Goal: Task Accomplishment & Management: Complete application form

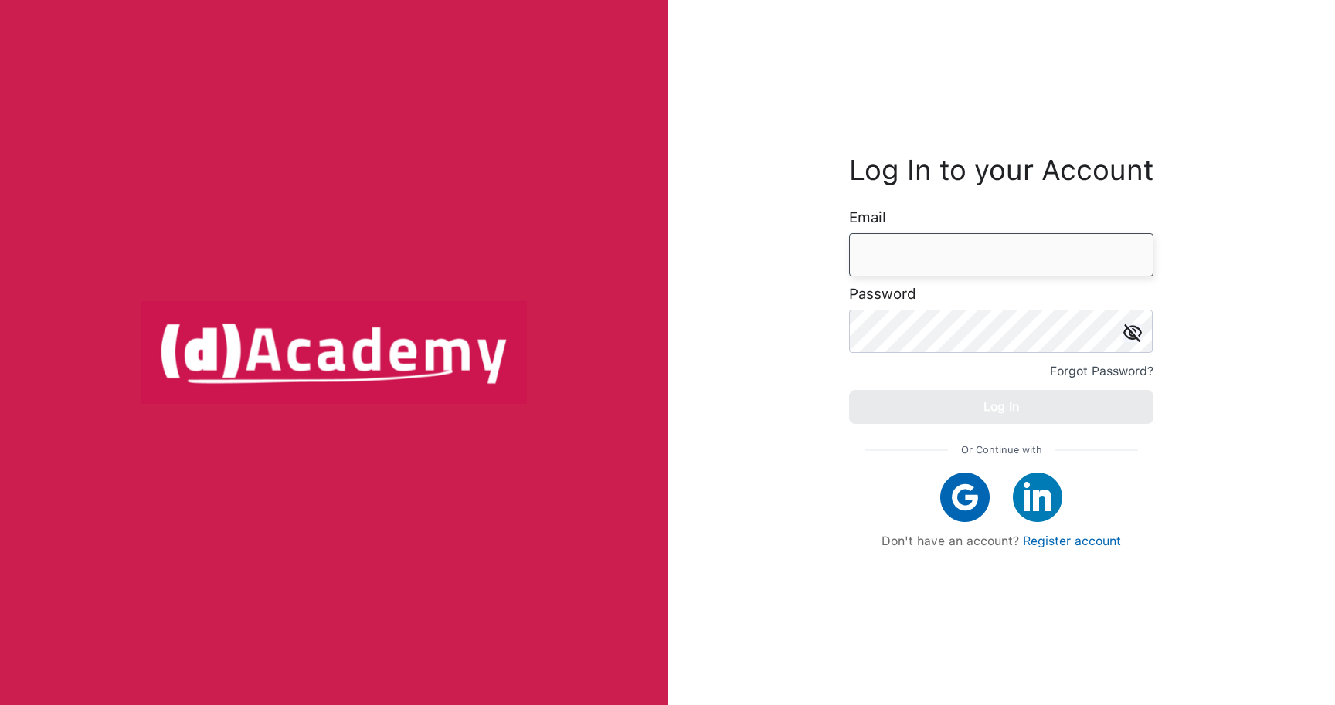
click at [950, 246] on input "email" at bounding box center [1001, 254] width 304 height 43
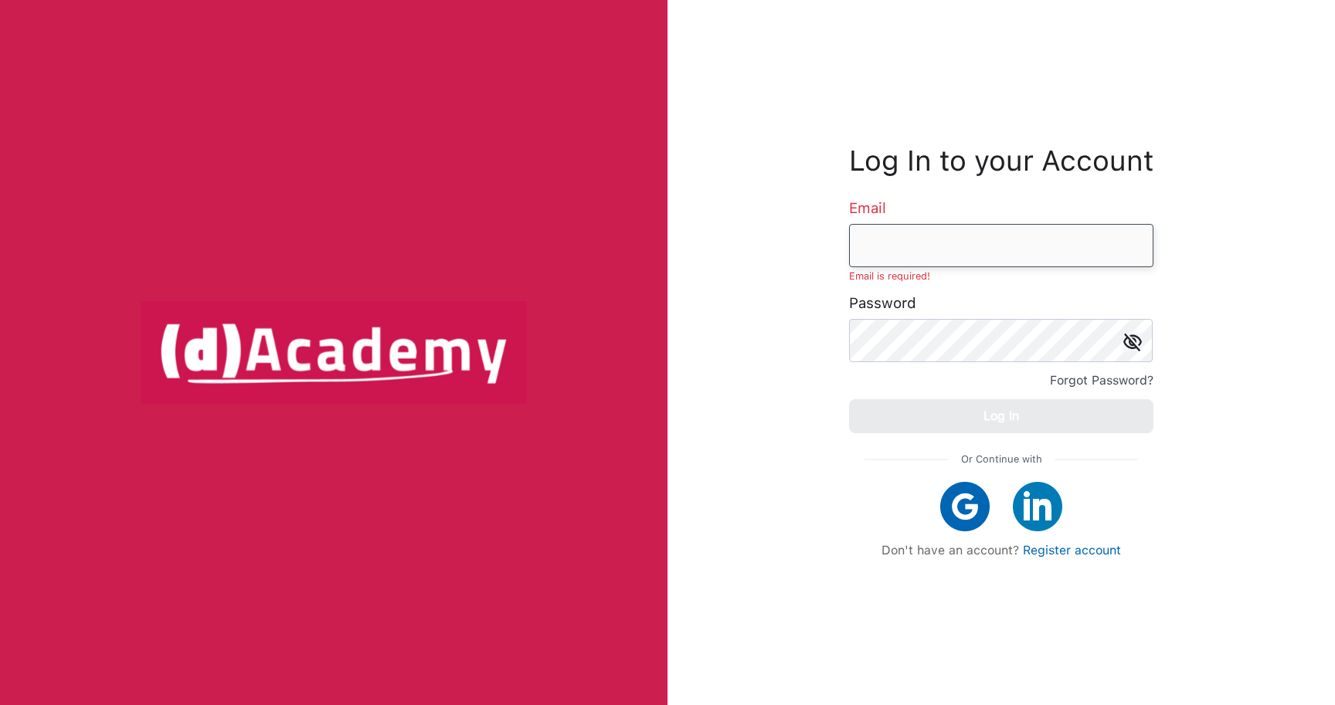
paste input "**********"
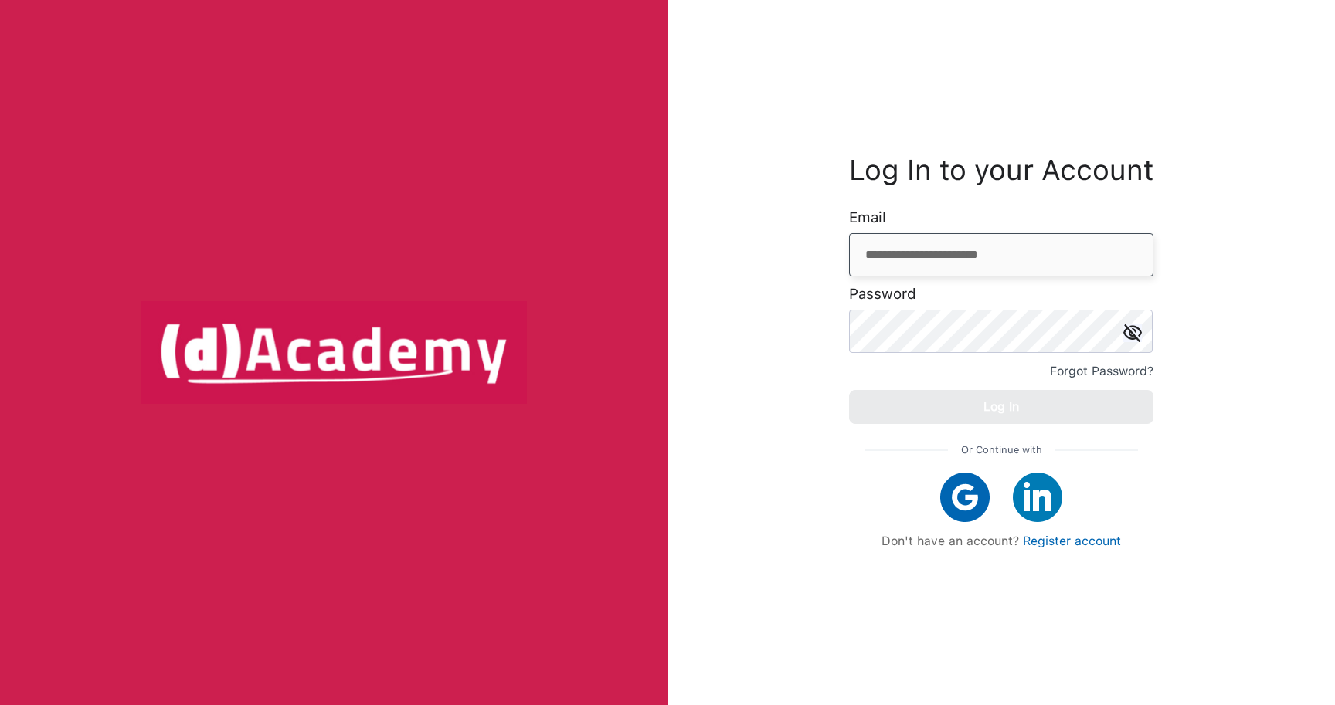
type input "**********"
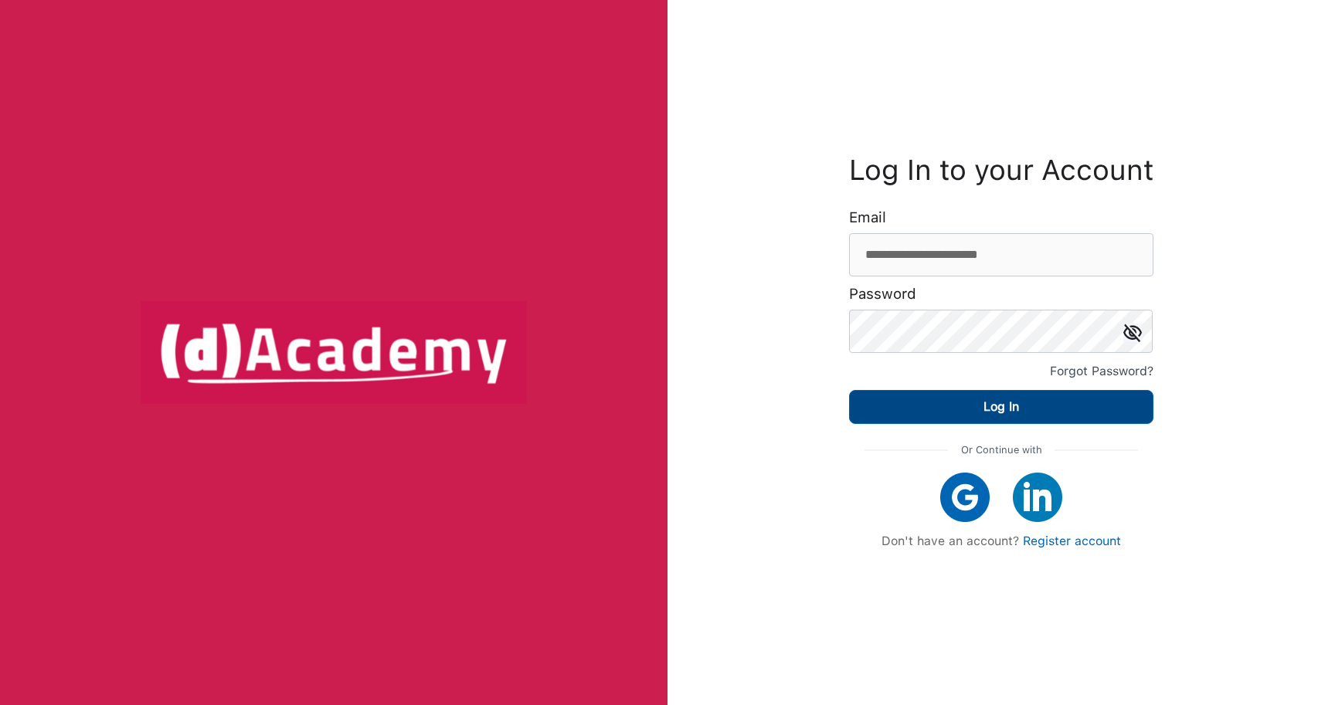
click at [1003, 402] on div "Log In" at bounding box center [1001, 407] width 36 height 22
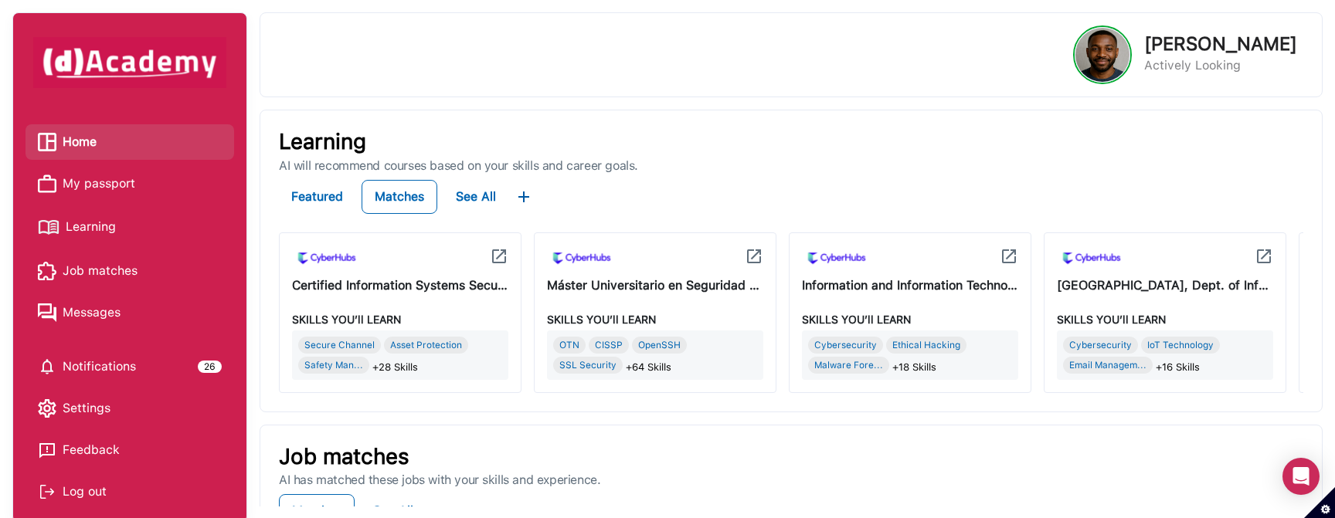
click at [93, 179] on span "My passport" at bounding box center [99, 183] width 73 height 23
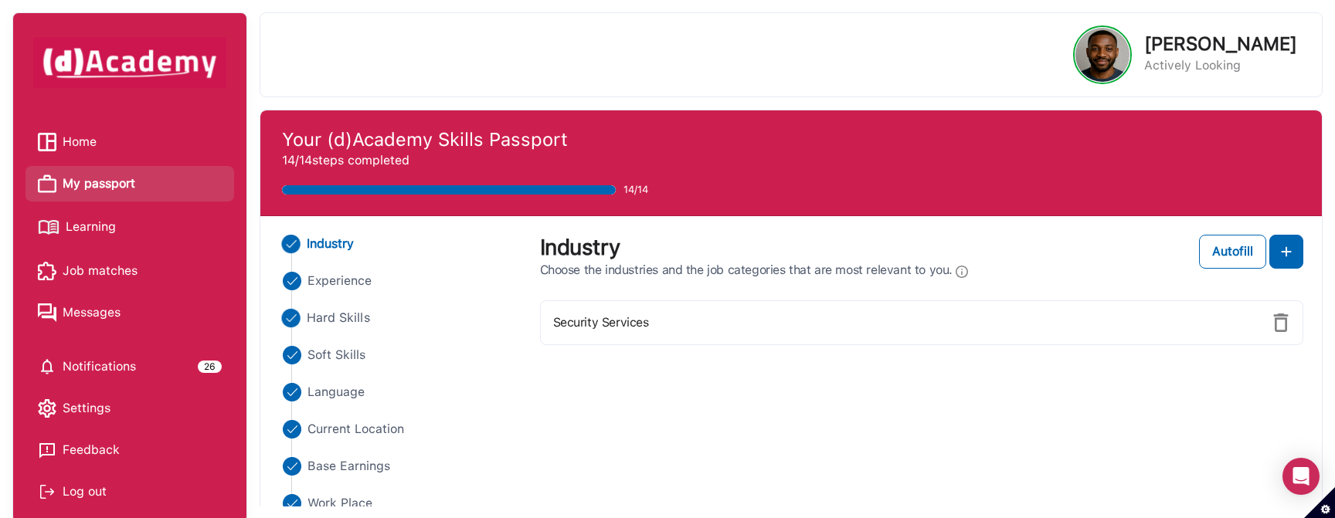
click at [366, 314] on span "Hard Skills" at bounding box center [338, 318] width 63 height 19
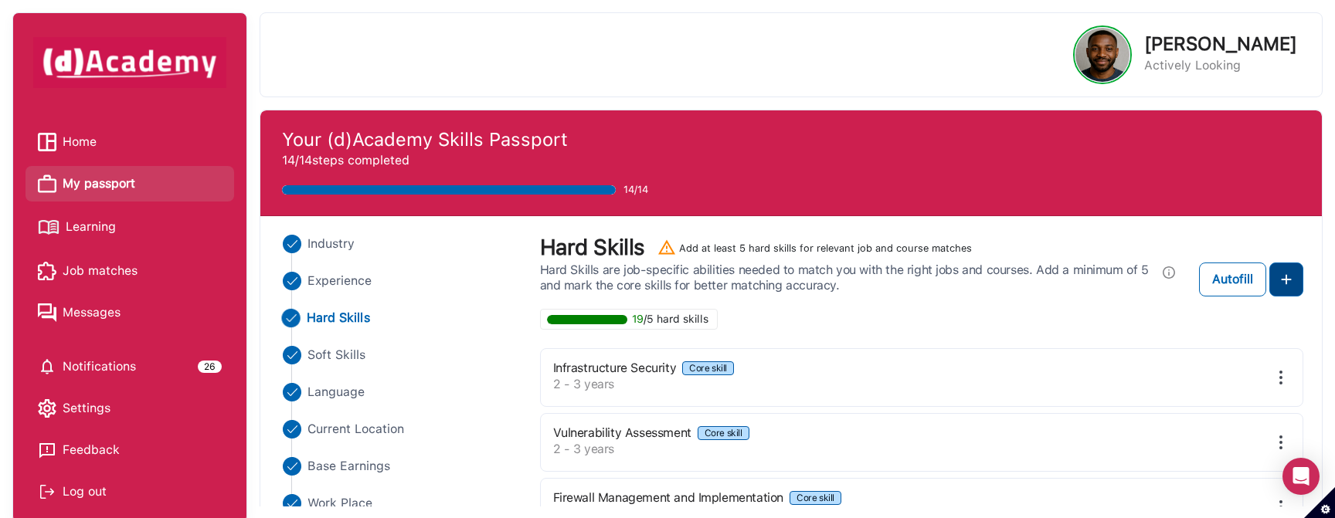
click at [1287, 283] on img at bounding box center [1286, 279] width 19 height 19
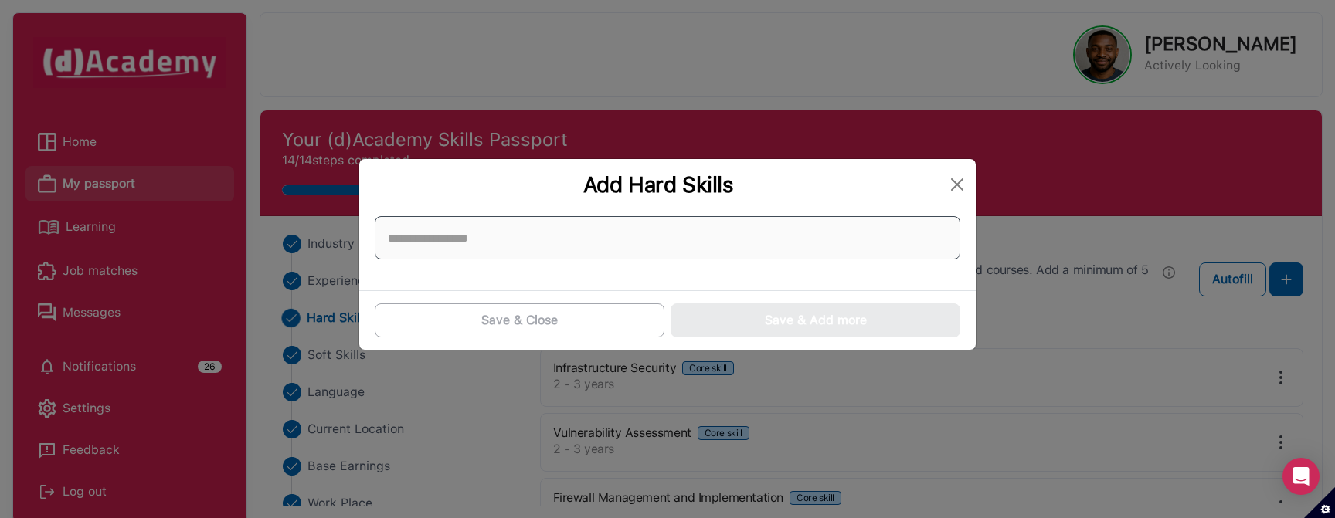
click at [681, 235] on input at bounding box center [668, 237] width 586 height 43
click at [618, 239] on input at bounding box center [668, 237] width 586 height 43
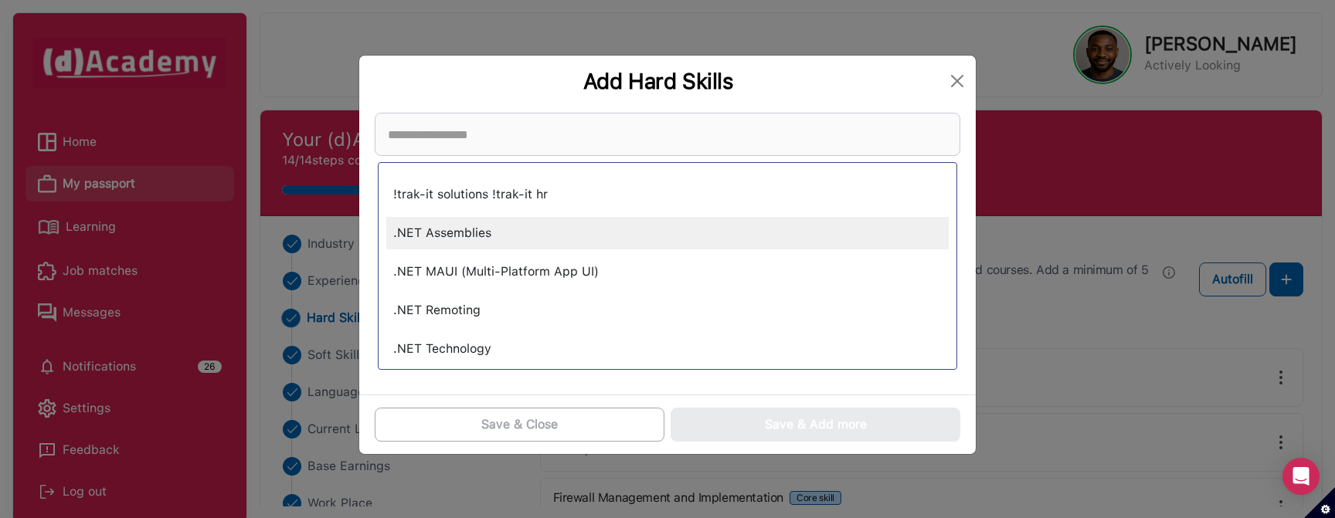
click at [595, 241] on div ".NET Assemblies" at bounding box center [667, 233] width 562 height 32
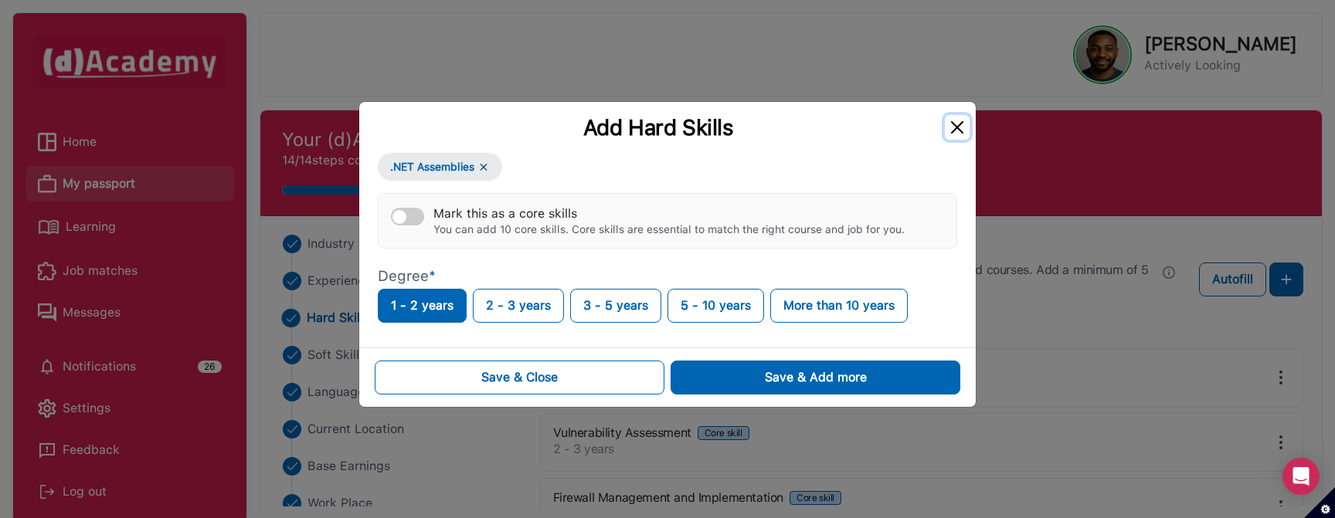
click at [956, 127] on button "Close" at bounding box center [957, 127] width 25 height 25
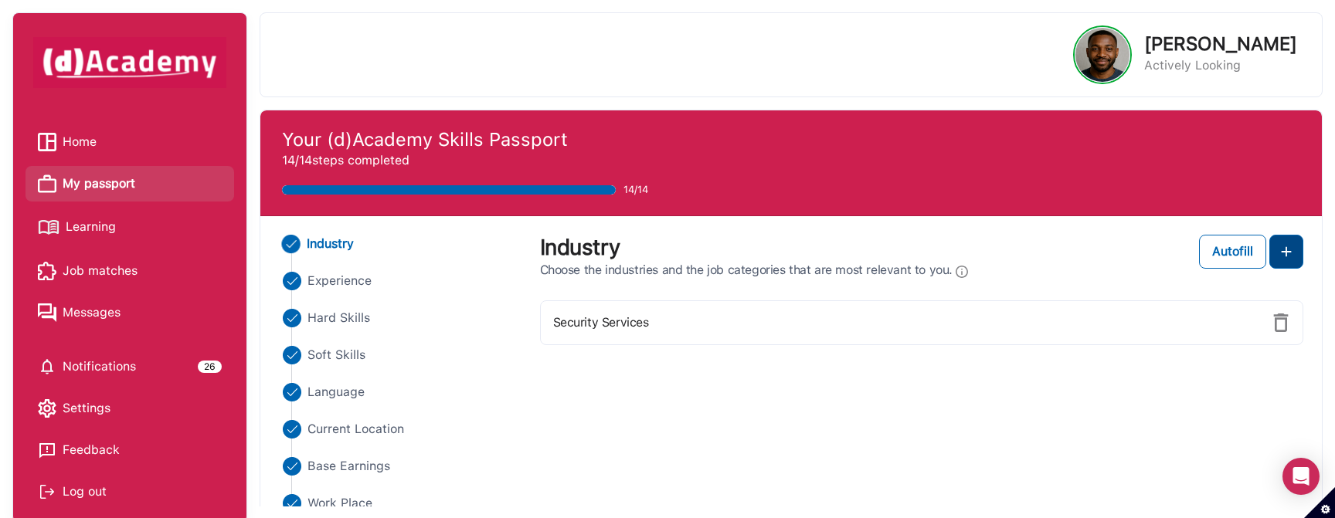
click at [1285, 253] on img at bounding box center [1286, 252] width 19 height 19
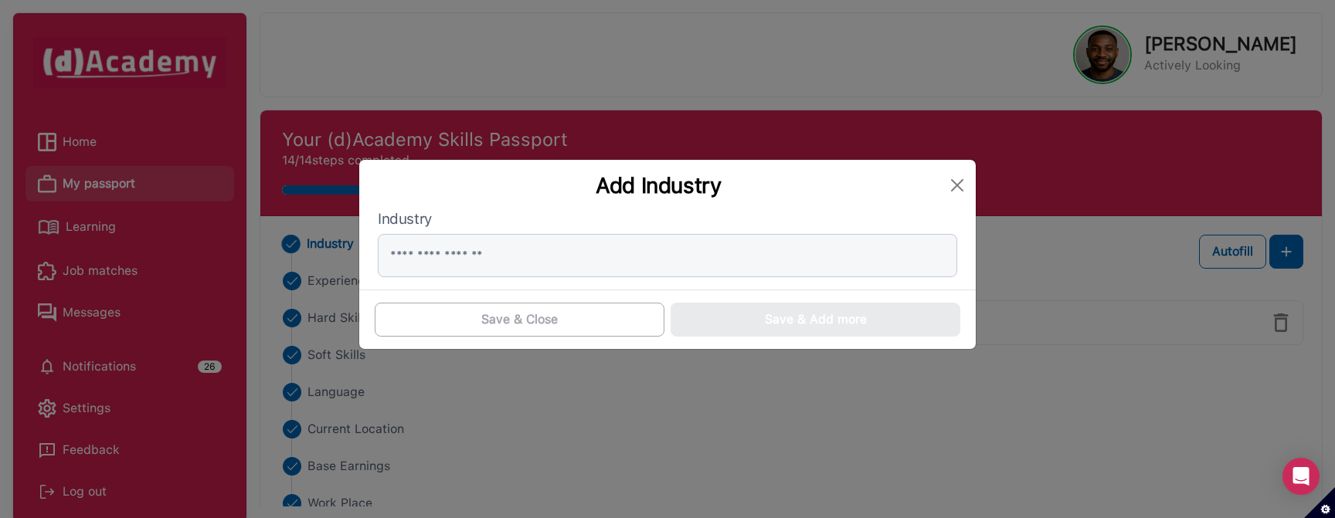
click at [323, 318] on div "Add Industry Industry Save & Close Save & Add more" at bounding box center [667, 259] width 1335 height 518
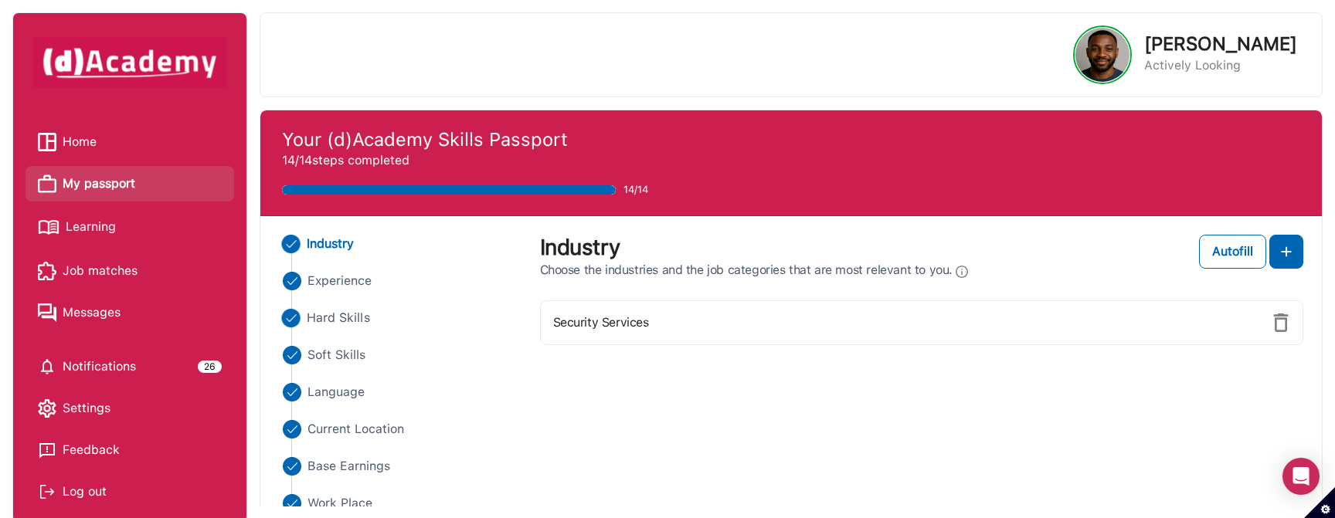
click at [322, 318] on span "Hard Skills" at bounding box center [338, 318] width 63 height 19
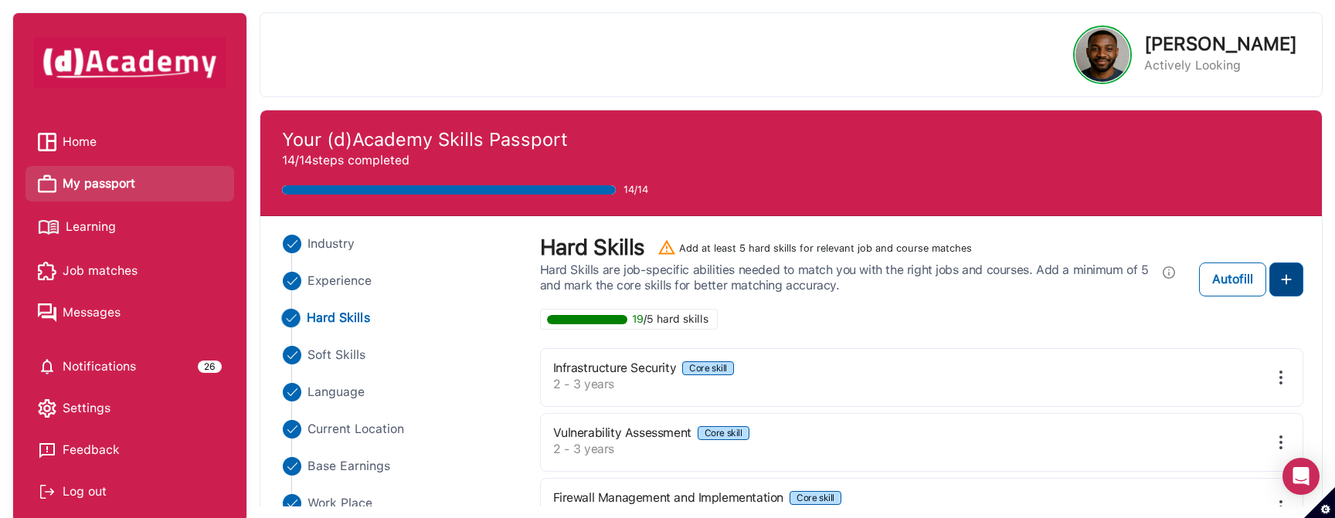
click at [1282, 281] on img at bounding box center [1286, 279] width 19 height 19
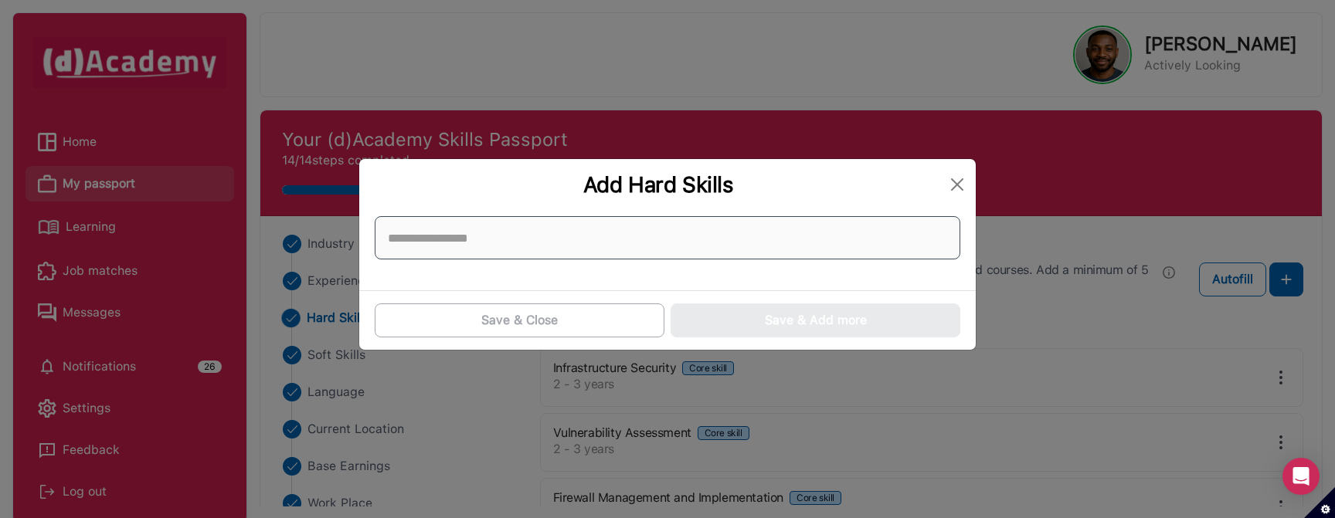
click at [606, 235] on input at bounding box center [668, 237] width 586 height 43
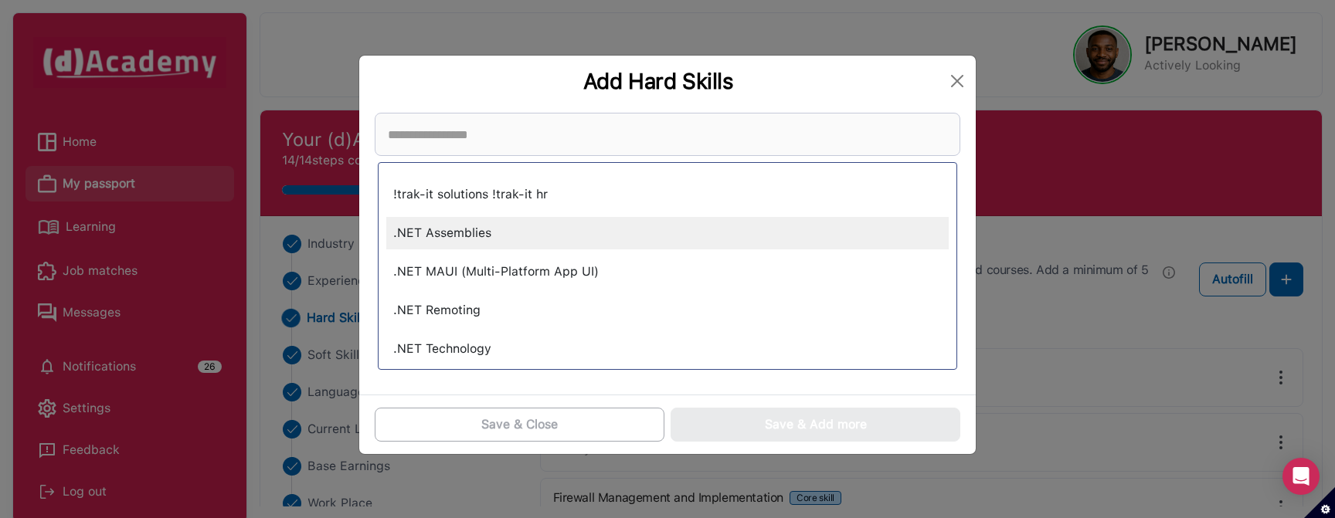
click at [514, 237] on div ".NET Assemblies" at bounding box center [667, 233] width 562 height 32
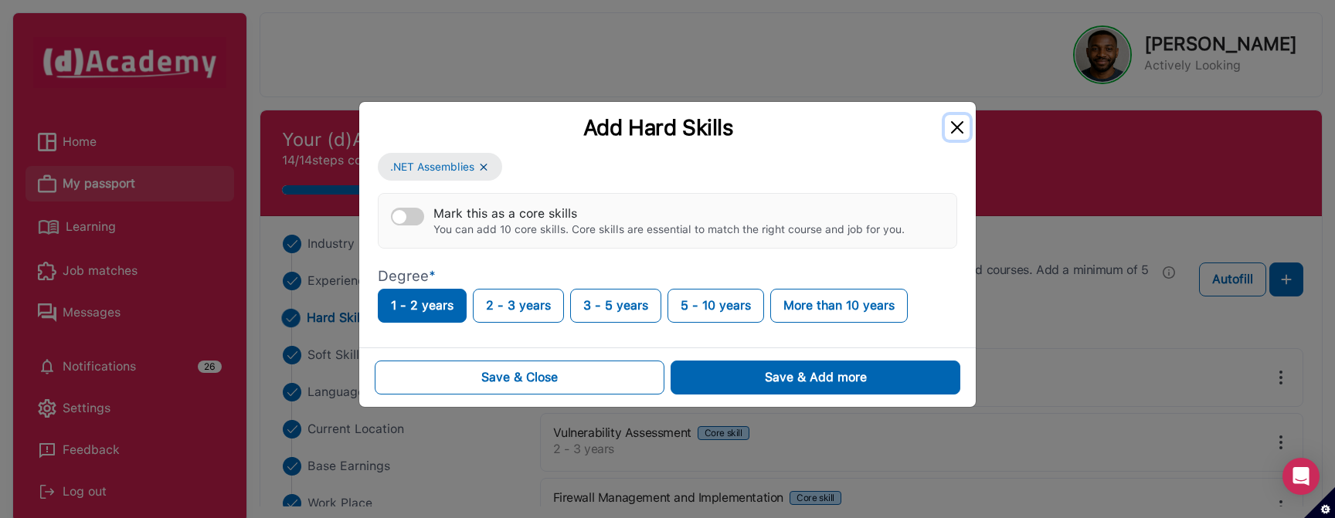
click at [960, 127] on button "Close" at bounding box center [957, 127] width 25 height 25
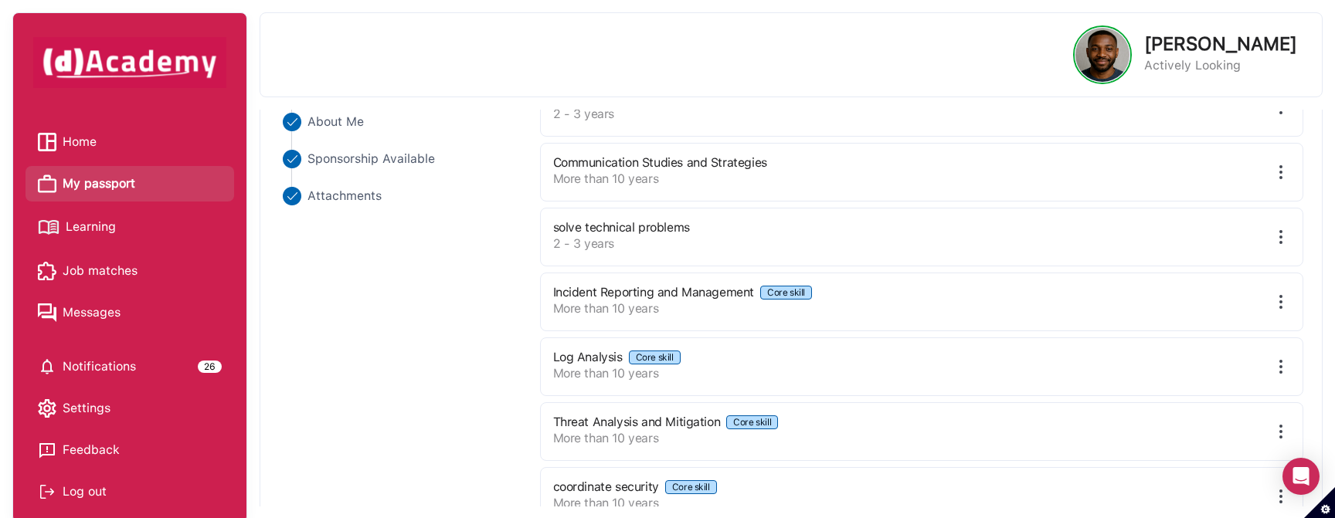
scroll to position [524, 0]
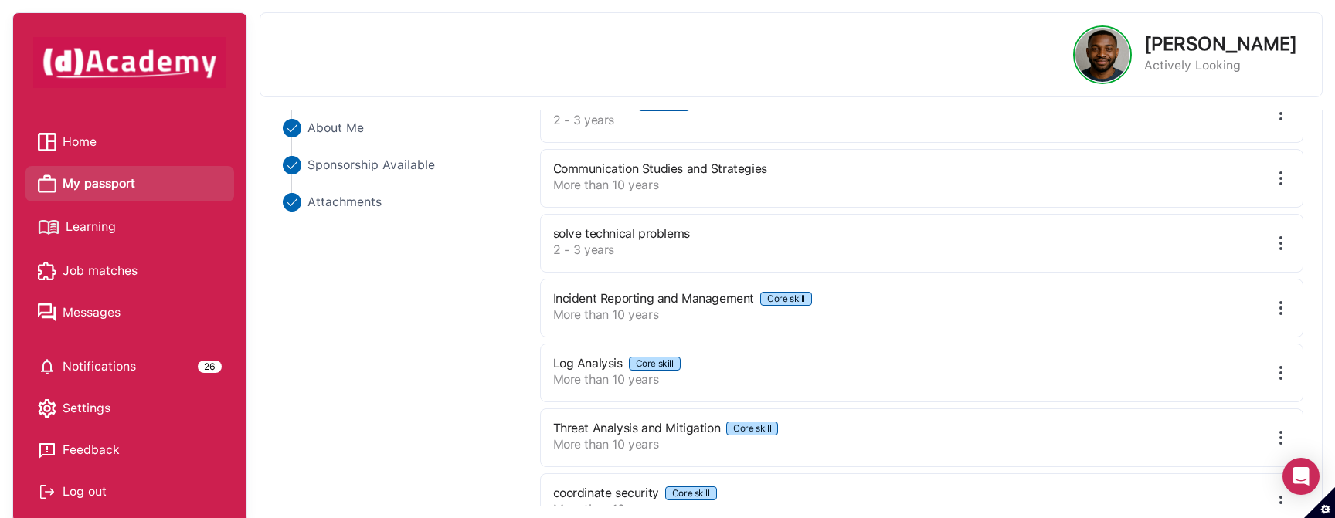
click at [112, 222] on span "Learning" at bounding box center [91, 227] width 50 height 23
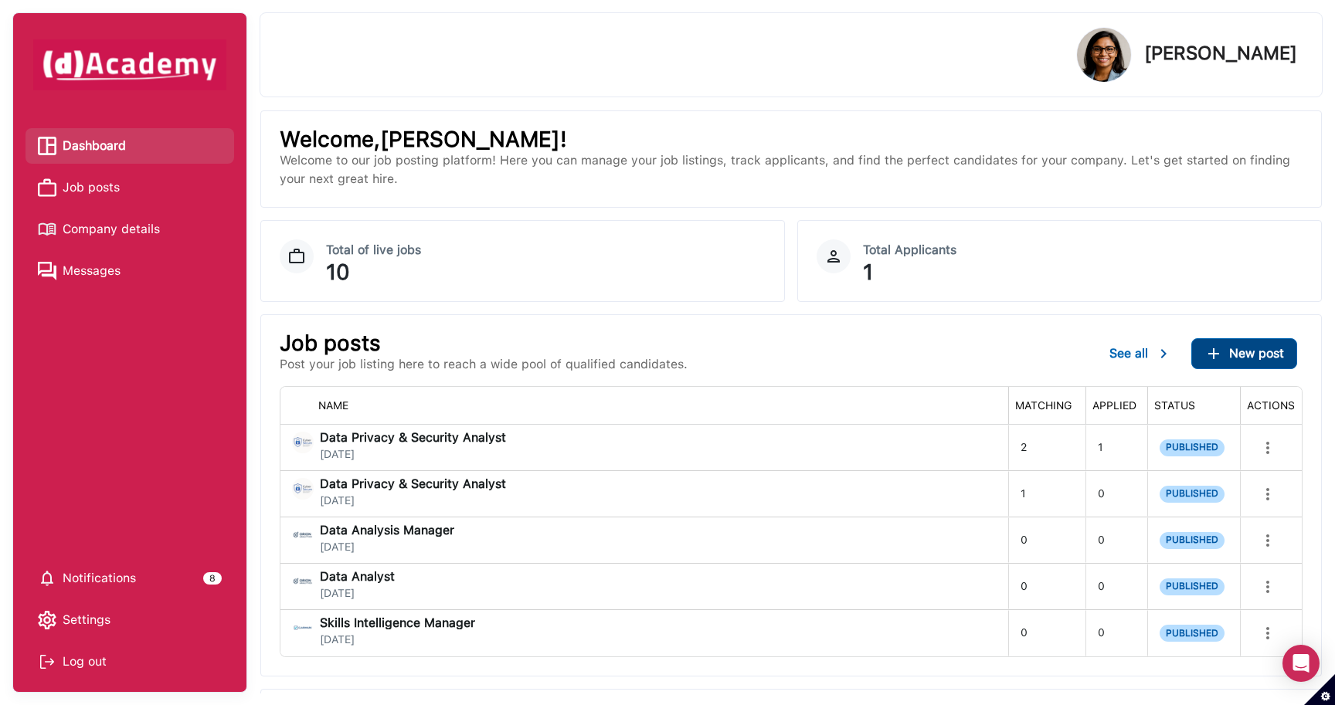
click at [1249, 355] on span "New post" at bounding box center [1256, 353] width 55 height 15
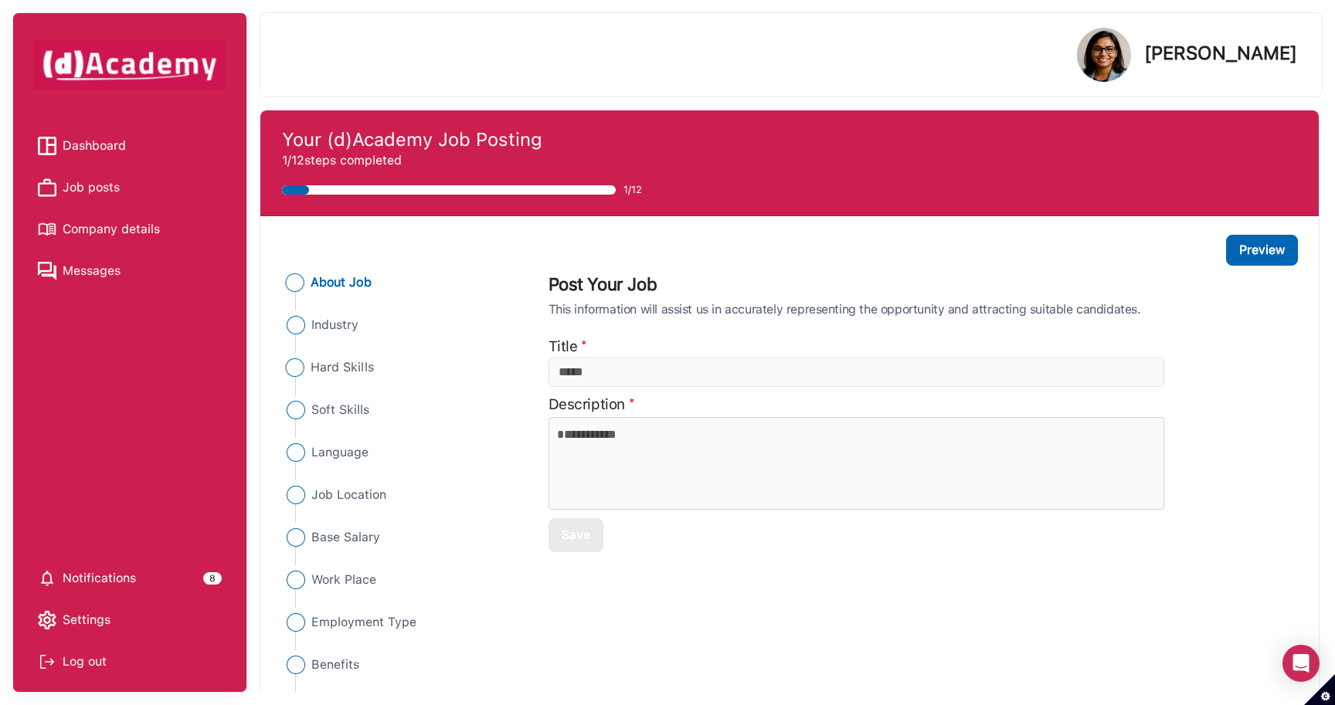
click at [351, 362] on span "Hard Skills" at bounding box center [342, 367] width 63 height 19
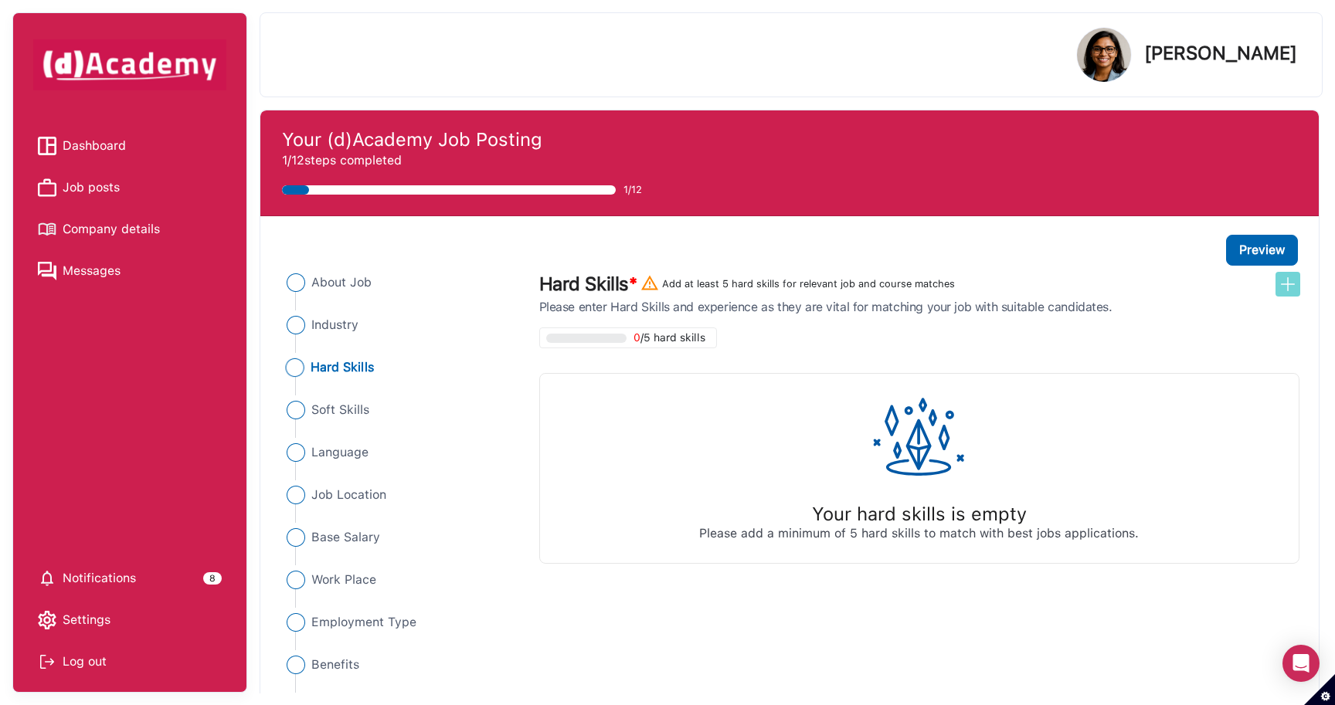
click at [1297, 288] on button at bounding box center [1287, 284] width 25 height 25
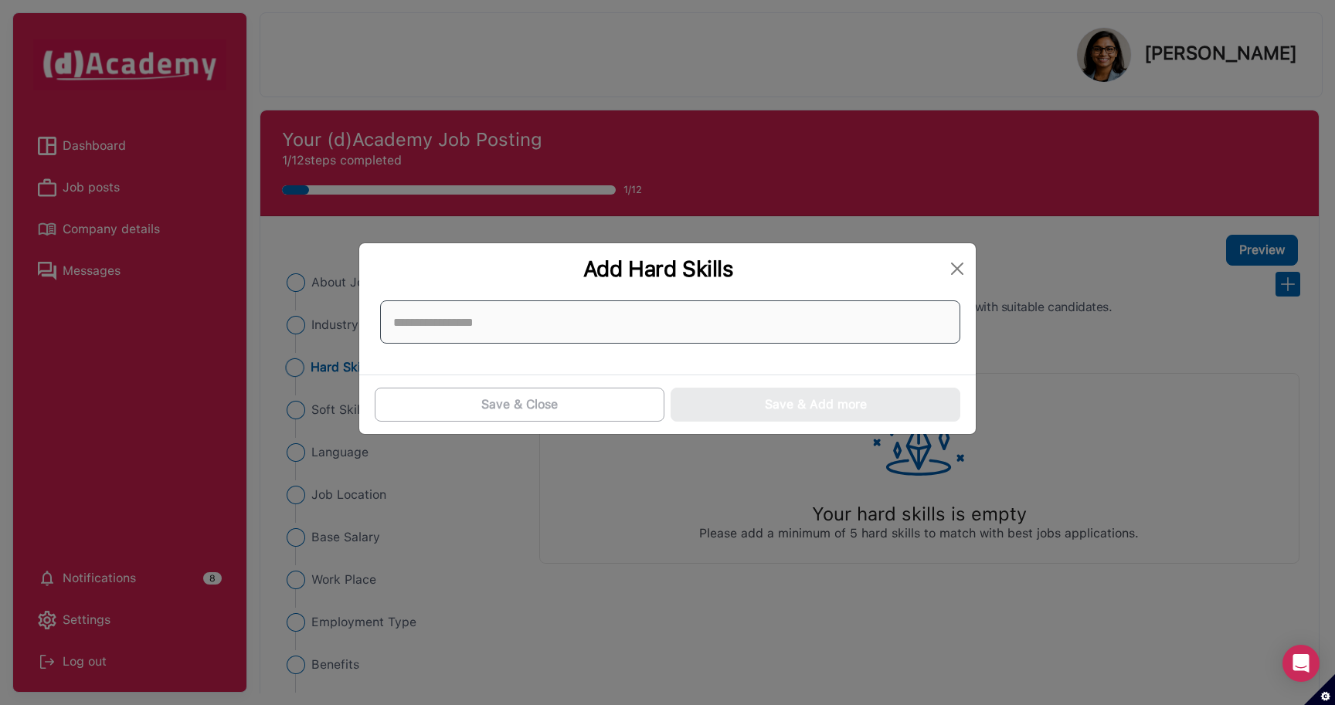
click at [656, 321] on input at bounding box center [670, 321] width 580 height 43
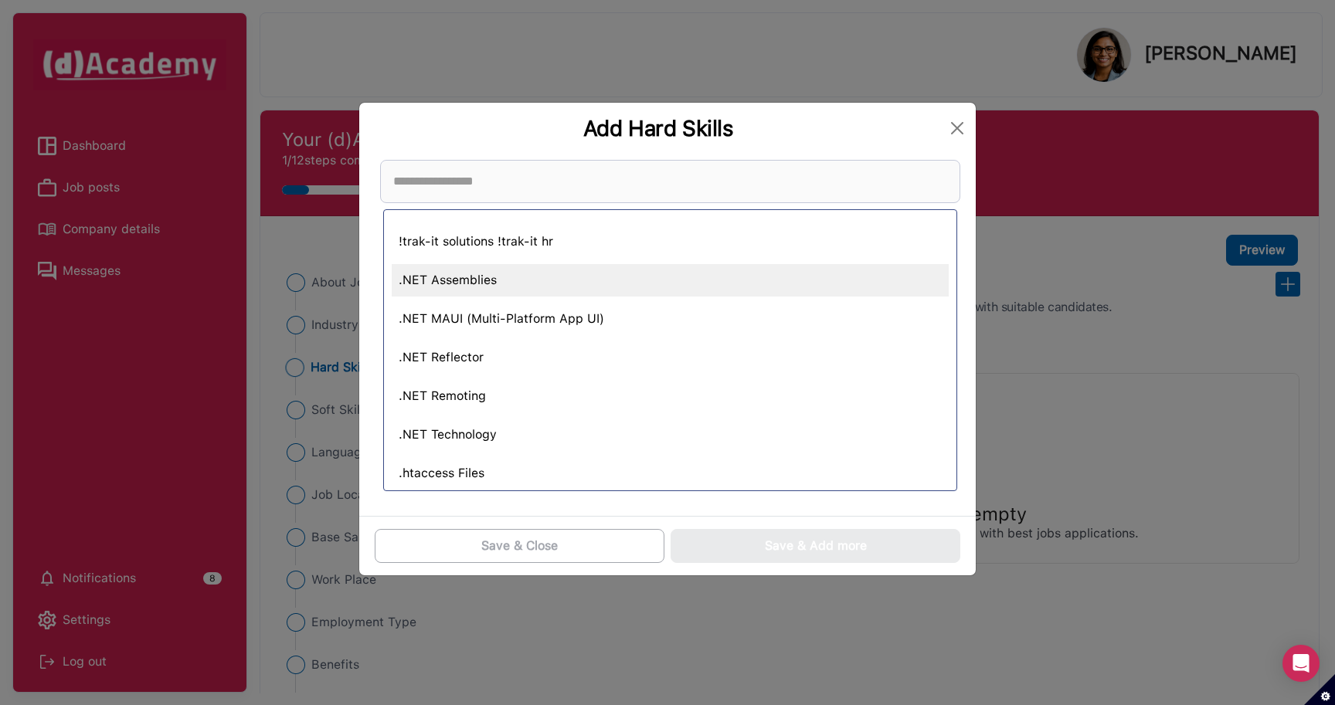
click at [507, 270] on div ".NET Assemblies" at bounding box center [670, 280] width 557 height 32
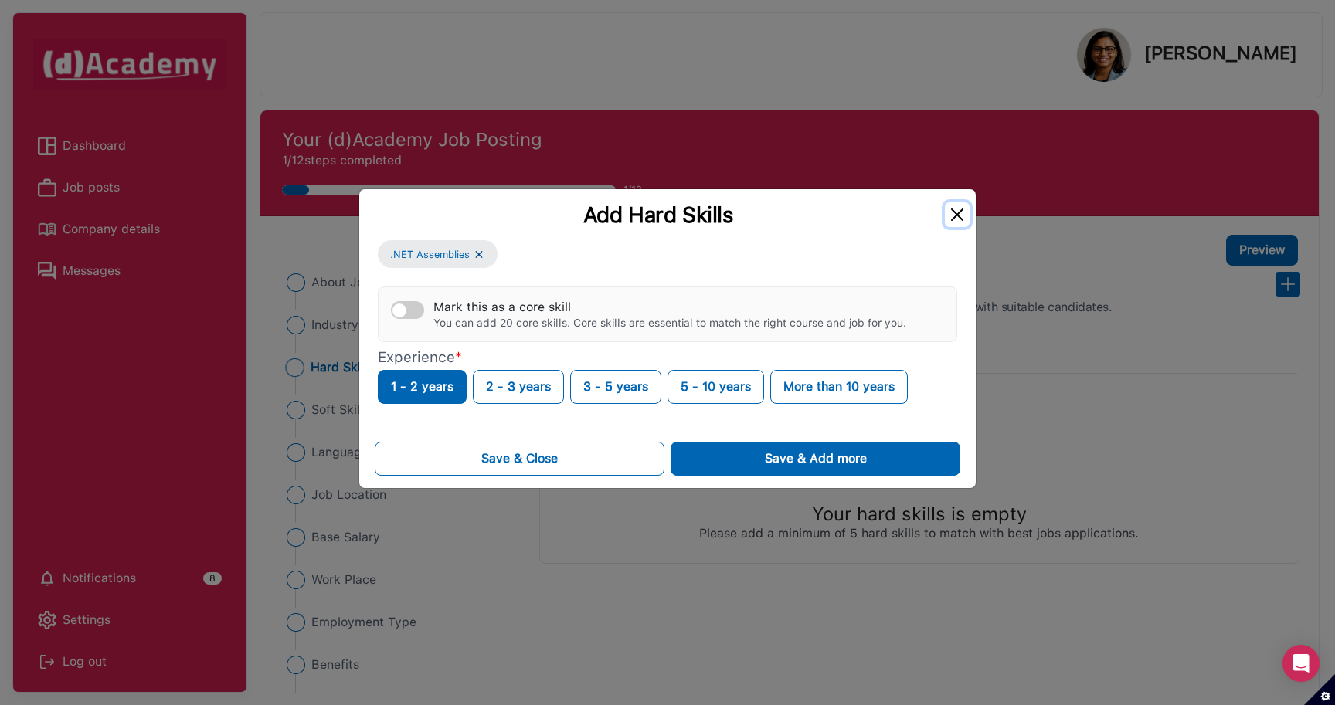
click at [959, 209] on button "Close" at bounding box center [957, 214] width 25 height 25
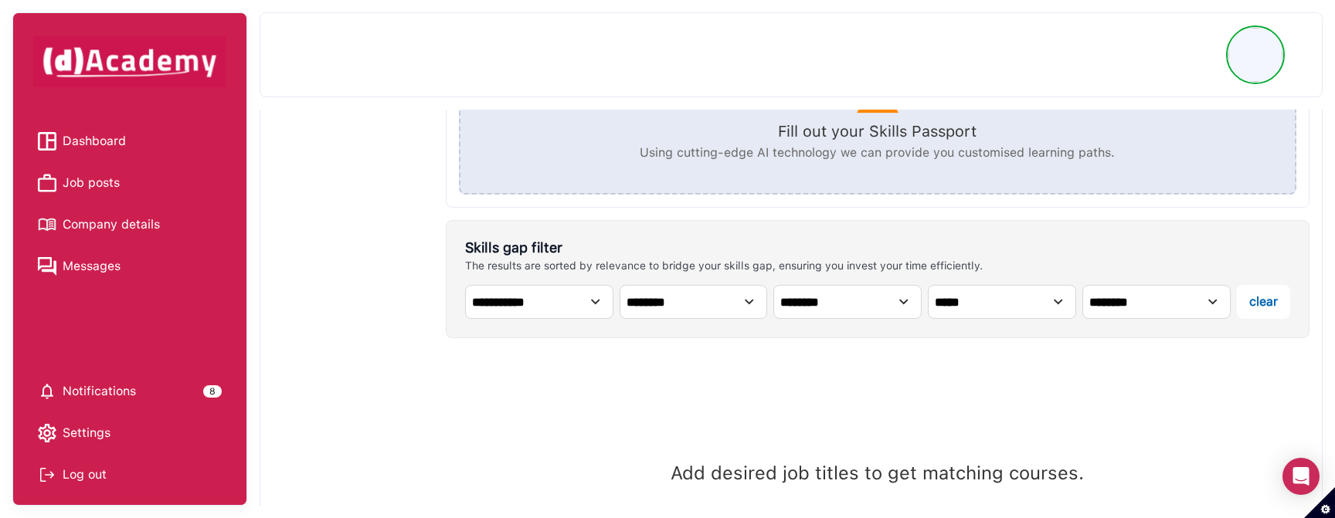
scroll to position [501, 0]
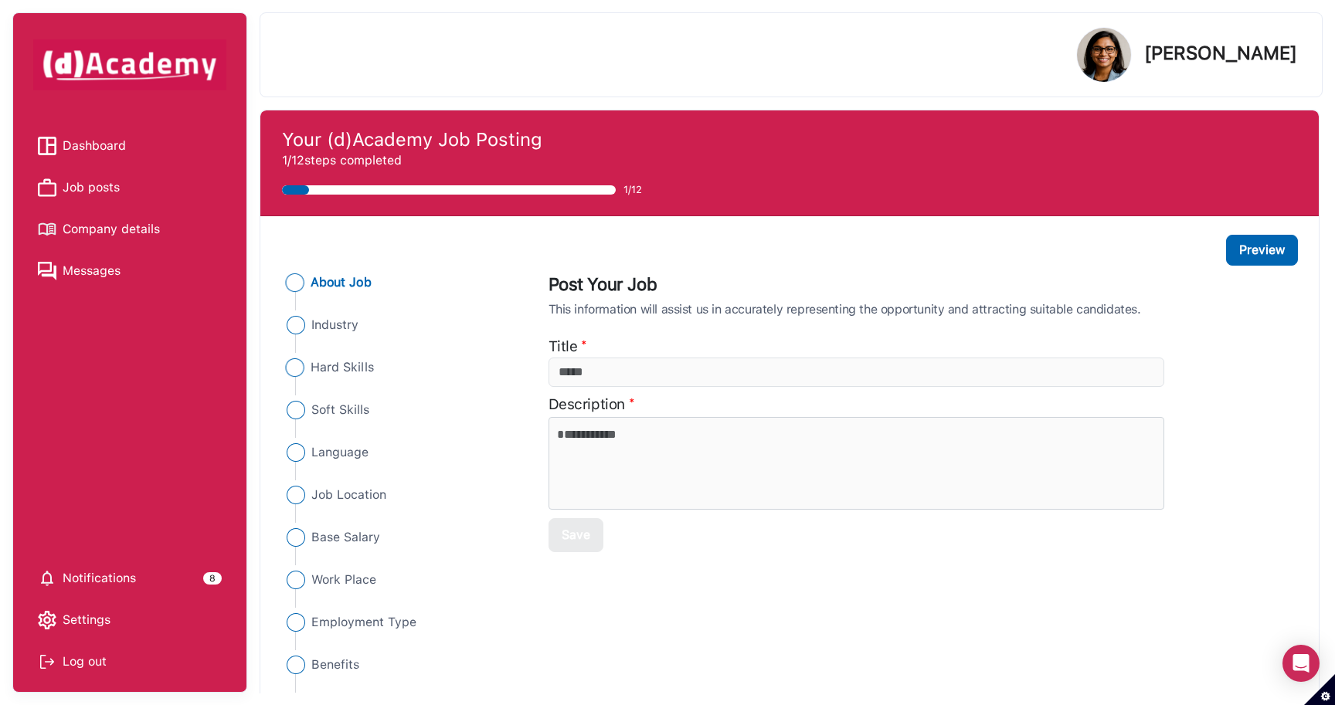
click at [334, 369] on span "Hard Skills" at bounding box center [342, 367] width 63 height 19
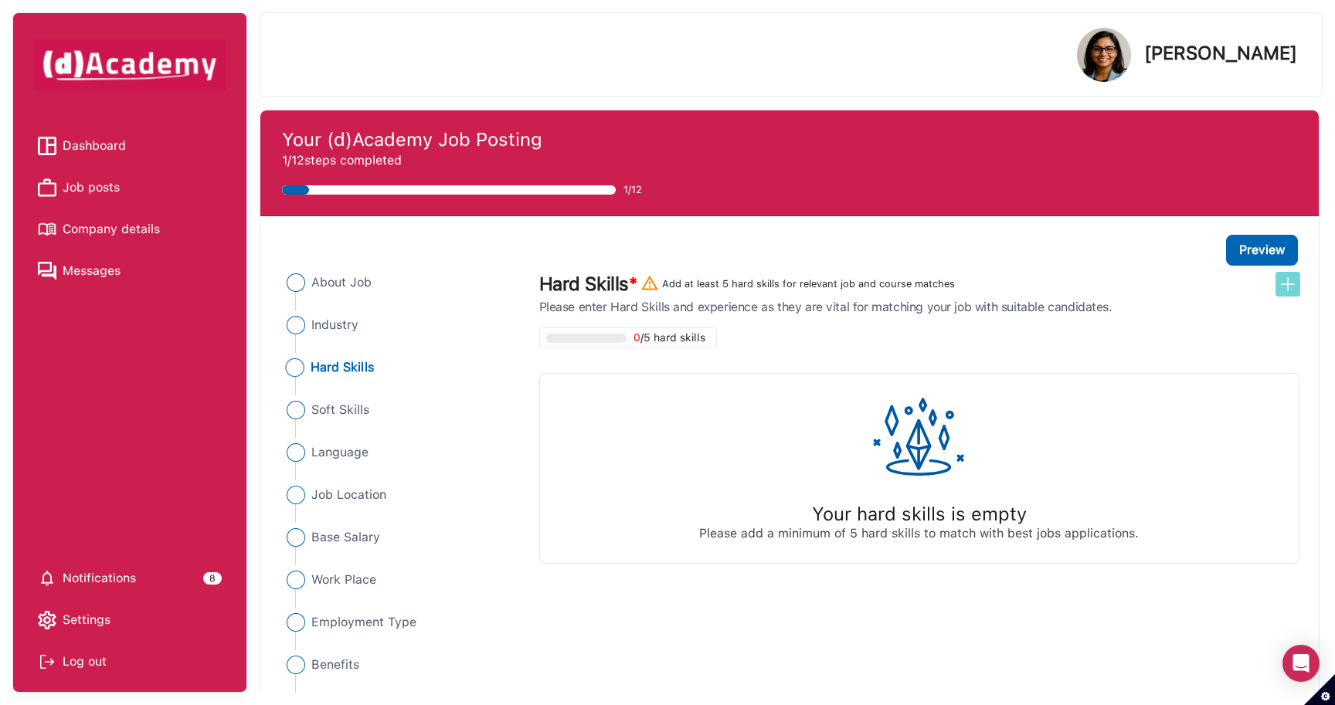
click at [1285, 289] on img at bounding box center [1287, 284] width 19 height 19
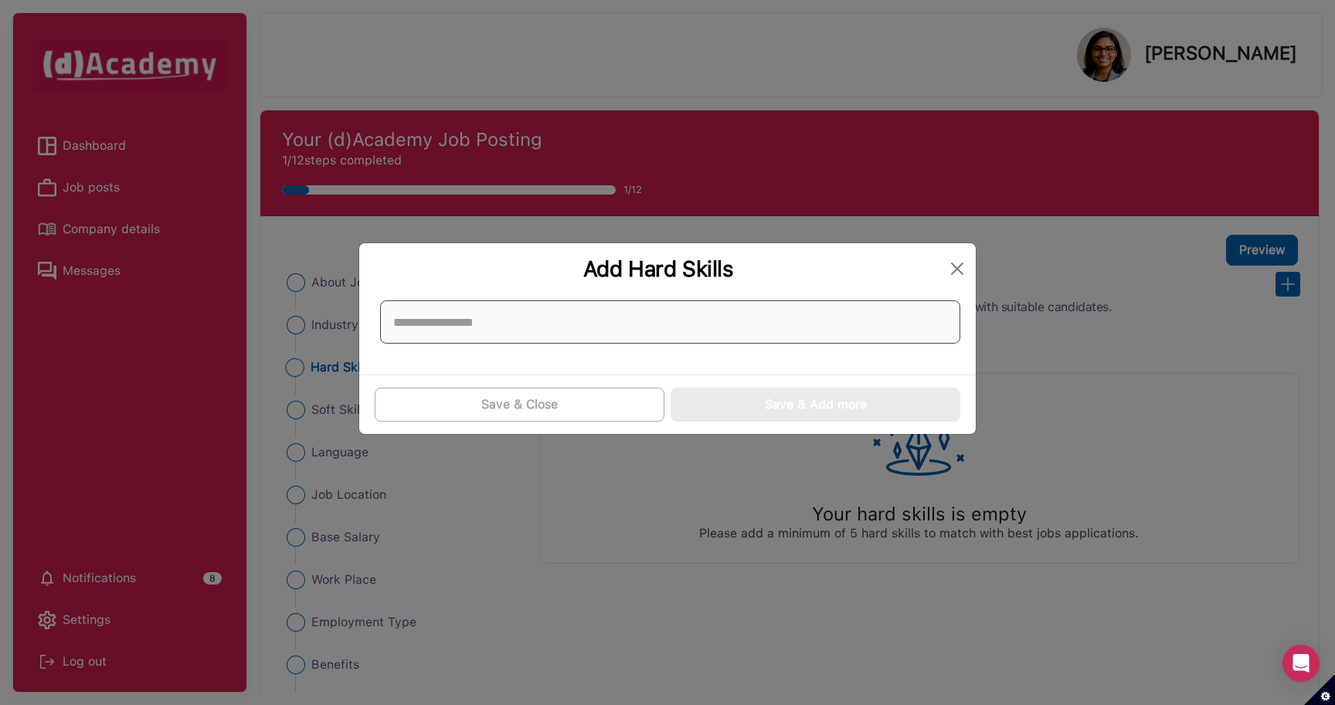
click at [670, 317] on input at bounding box center [670, 321] width 580 height 43
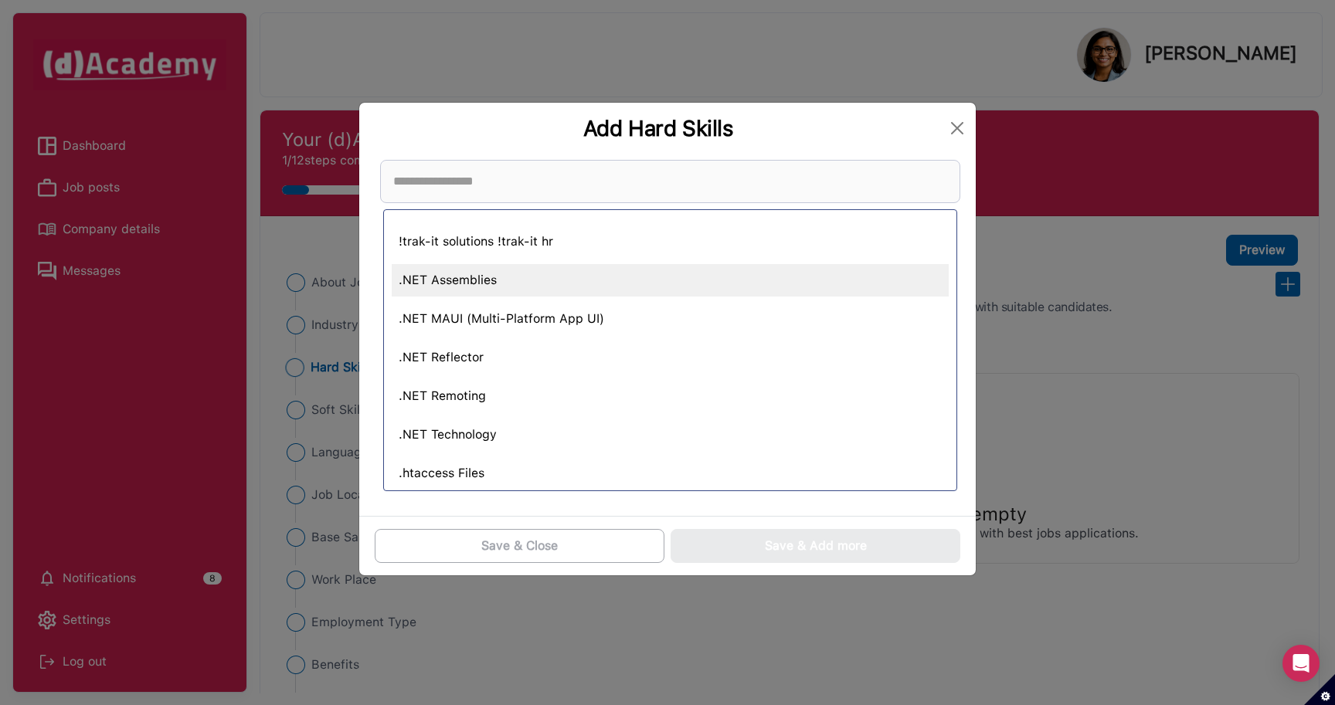
click at [498, 277] on div ".NET Assemblies" at bounding box center [670, 280] width 557 height 32
